Goal: Transaction & Acquisition: Purchase product/service

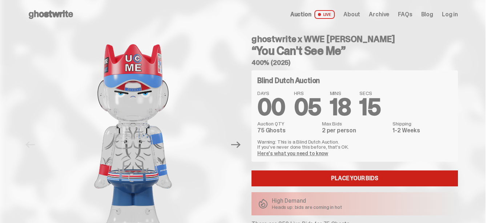
click at [363, 176] on link "Place your Bids" at bounding box center [354, 179] width 206 height 16
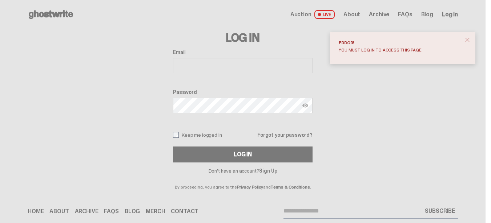
click at [471, 39] on span "close" at bounding box center [467, 39] width 7 height 7
